Goal: Check status: Check status

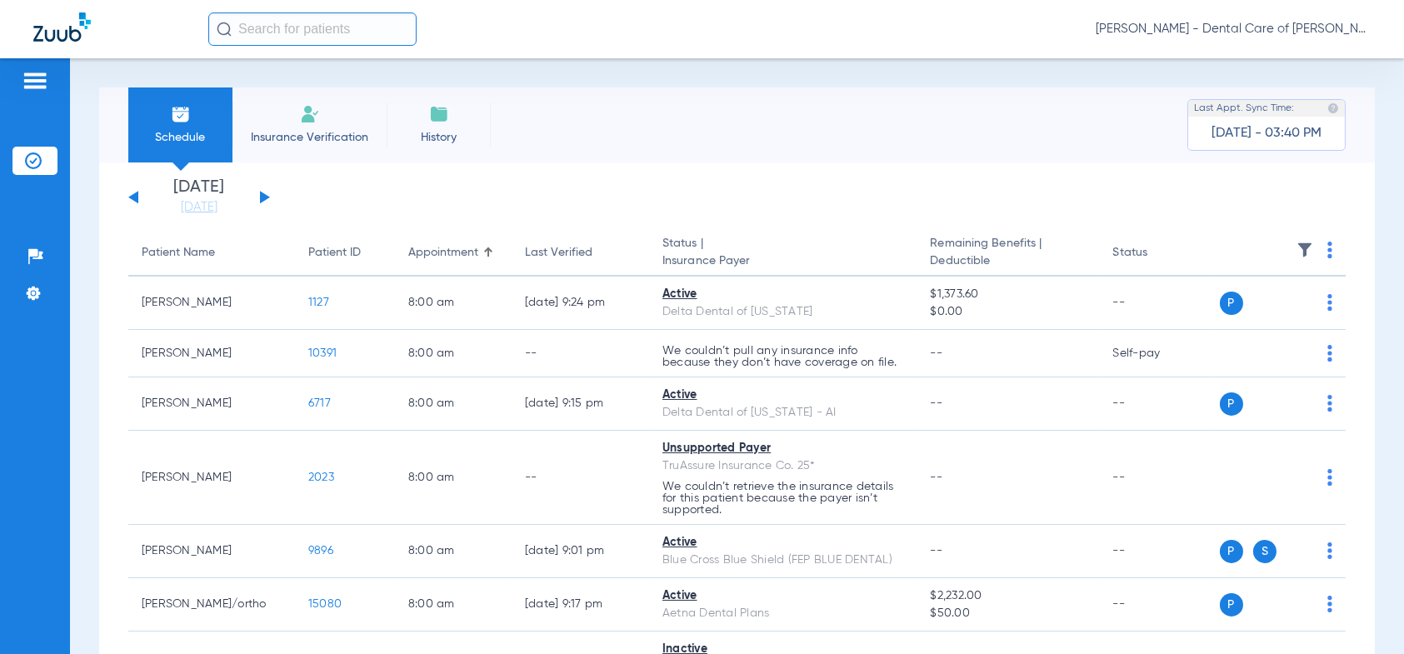
click at [264, 197] on button at bounding box center [265, 197] width 10 height 12
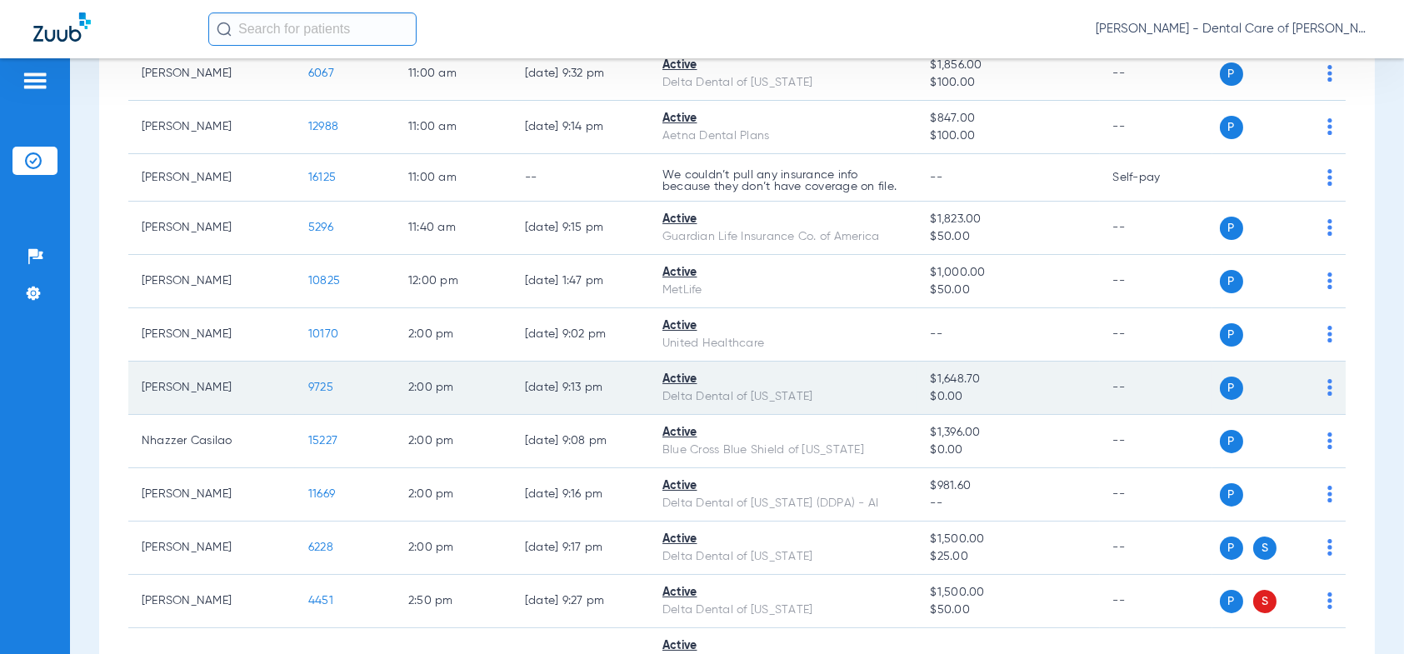
scroll to position [1000, 0]
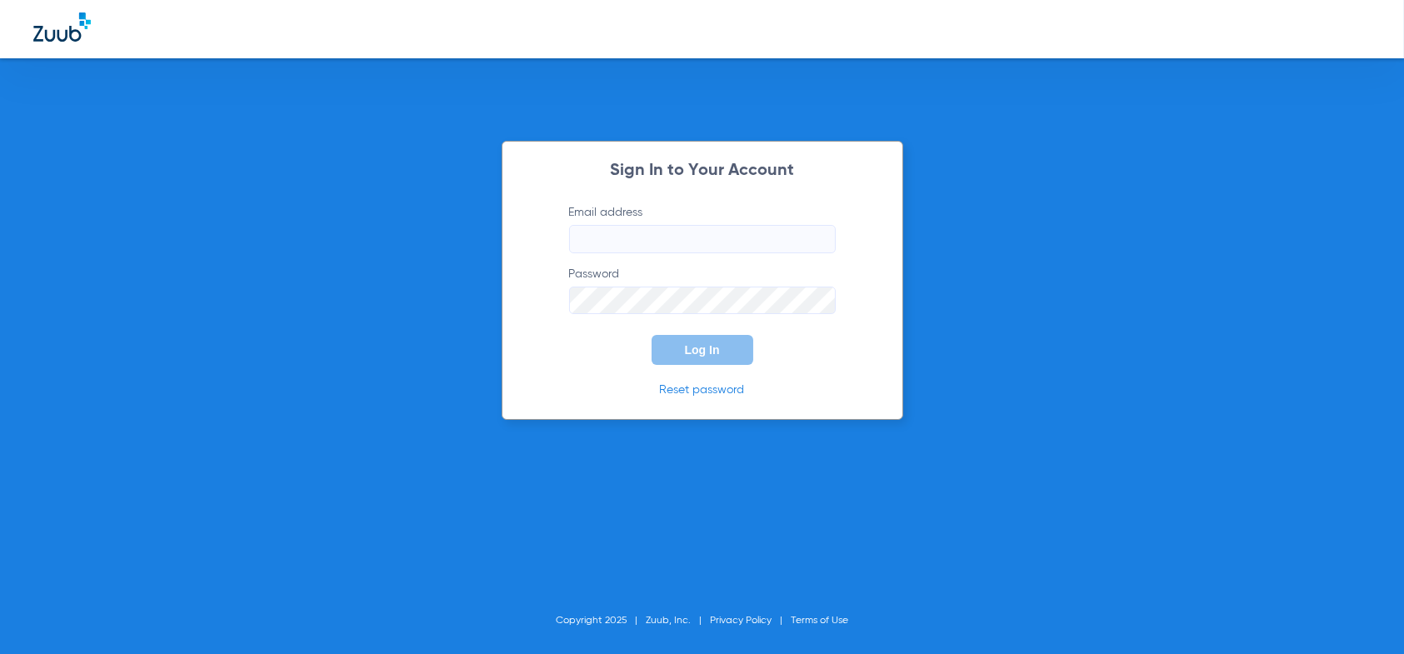
click at [595, 239] on input "Email address" at bounding box center [702, 239] width 267 height 28
